Goal: Task Accomplishment & Management: Manage account settings

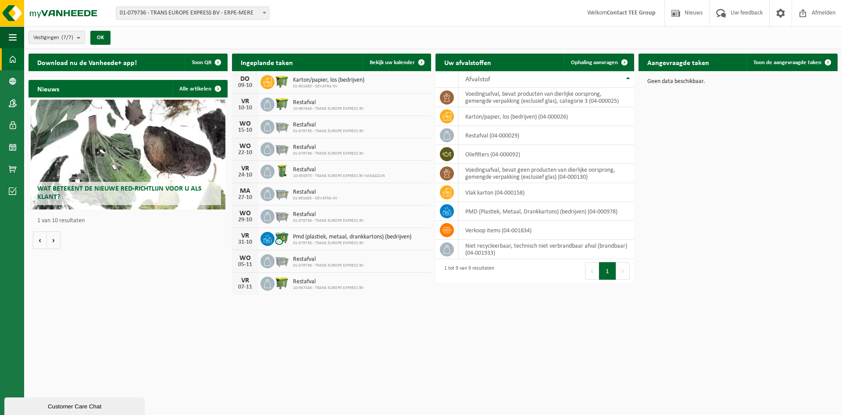
click at [667, 148] on div "Download nu de Vanheede+ app! Toon QR Ingeplande taken Bekijk uw kalender [DATE…" at bounding box center [433, 174] width 814 height 250
click at [318, 85] on span "01-901685 - DEVATRA NV" at bounding box center [329, 86] width 72 height 5
click at [273, 78] on span at bounding box center [268, 82] width 14 height 14
click at [79, 37] on b "submit" at bounding box center [81, 37] width 8 height 12
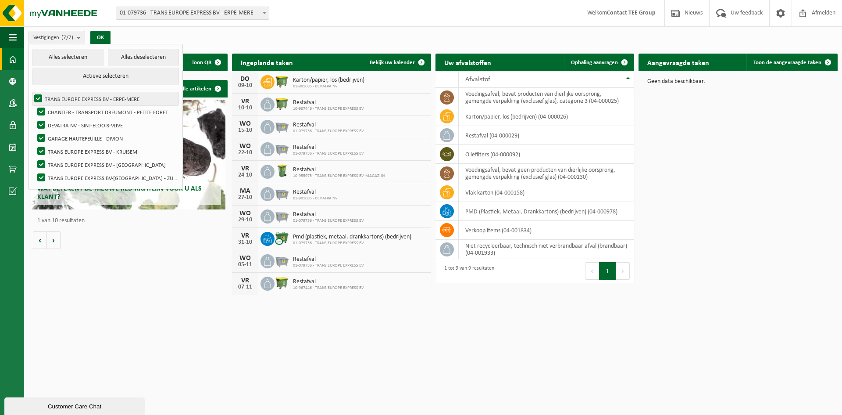
click at [97, 98] on label "TRANS EUROPE EXPRESS BV - ERPE-MERE" at bounding box center [105, 98] width 146 height 13
click at [31, 92] on input "TRANS EUROPE EXPRESS BV - ERPE-MERE" at bounding box center [31, 92] width 0 height 0
checkbox input "false"
click at [94, 111] on label "CHANTIER - TRANSPORT DREUMONT - PETITE FORET" at bounding box center [107, 111] width 143 height 13
click at [34, 105] on input "CHANTIER - TRANSPORT DREUMONT - PETITE FORET" at bounding box center [34, 105] width 0 height 0
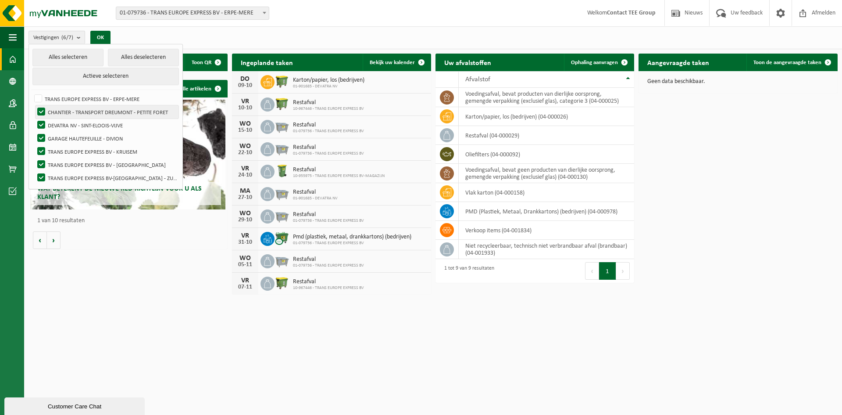
checkbox input "false"
click at [88, 135] on label "GARAGE HAUTEFEUILLE - DIVION" at bounding box center [107, 138] width 143 height 13
click at [34, 132] on input "GARAGE HAUTEFEUILLE - DIVION" at bounding box center [34, 131] width 0 height 0
checkbox input "false"
click at [87, 148] on label "TRANS EUROPE EXPRESS BV - KRUISEM" at bounding box center [107, 151] width 143 height 13
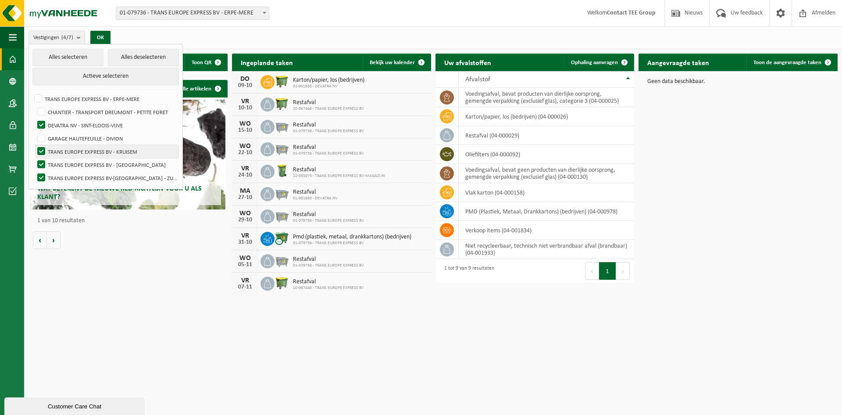
click at [34, 145] on input "TRANS EUROPE EXPRESS BV - KRUISEM" at bounding box center [34, 144] width 0 height 0
checkbox input "false"
click at [85, 161] on label "TRANS EUROPE EXPRESS BV - [GEOGRAPHIC_DATA]" at bounding box center [107, 164] width 143 height 13
click at [34, 158] on input "TRANS EUROPE EXPRESS BV - [GEOGRAPHIC_DATA]" at bounding box center [34, 158] width 0 height 0
checkbox input "false"
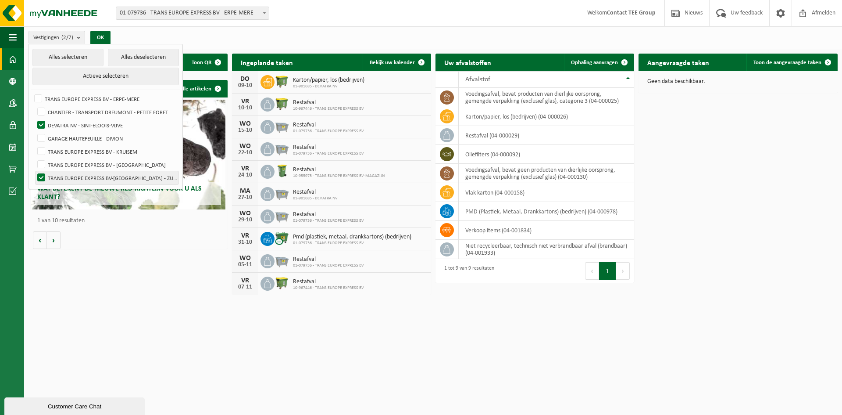
click at [82, 175] on label "TRANS EUROPE EXPRESS BV-[GEOGRAPHIC_DATA] - ZULTE" at bounding box center [107, 177] width 143 height 13
click at [34, 171] on input "TRANS EUROPE EXPRESS BV-[GEOGRAPHIC_DATA] - ZULTE" at bounding box center [34, 171] width 0 height 0
checkbox input "false"
click at [106, 38] on button "OK" at bounding box center [100, 38] width 20 height 14
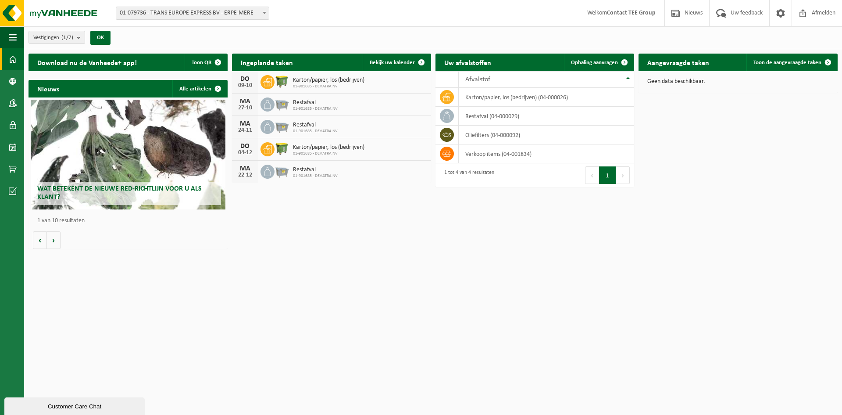
click at [670, 179] on div "Download nu de Vanheede+ app! Toon QR Ingeplande taken Bekijk uw kalender [DATE…" at bounding box center [433, 151] width 814 height 204
